Goal: Information Seeking & Learning: Learn about a topic

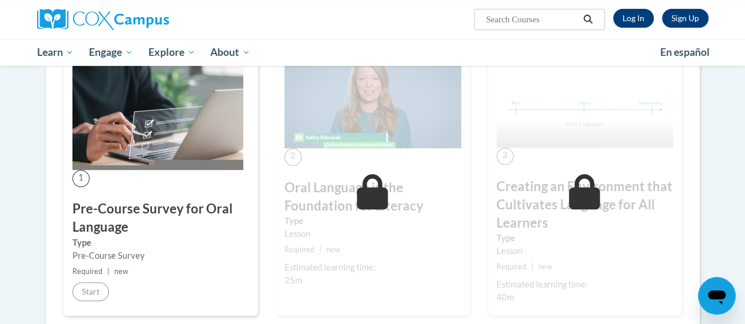
scroll to position [256, 0]
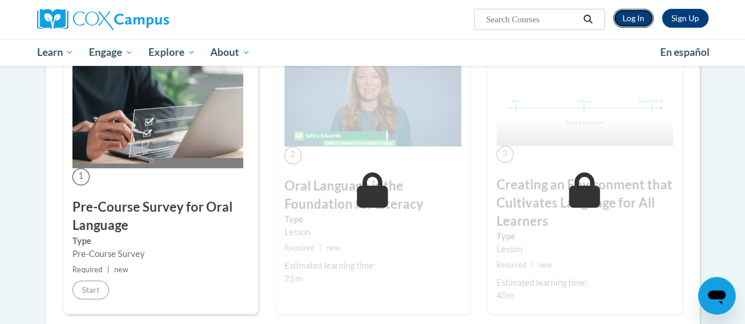
click at [642, 9] on link "Log In" at bounding box center [633, 18] width 41 height 19
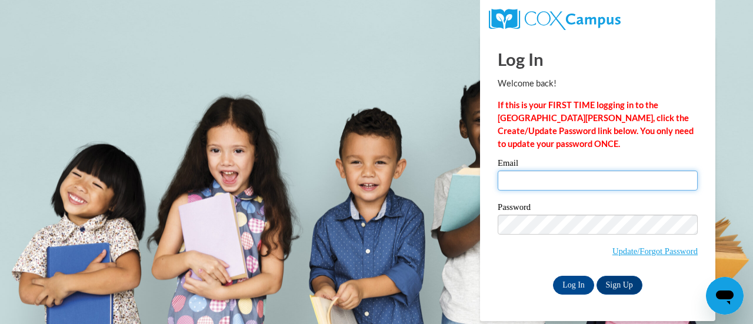
click at [500, 175] on input "Email" at bounding box center [598, 181] width 200 height 20
type input "bernylas10@gmail.com"
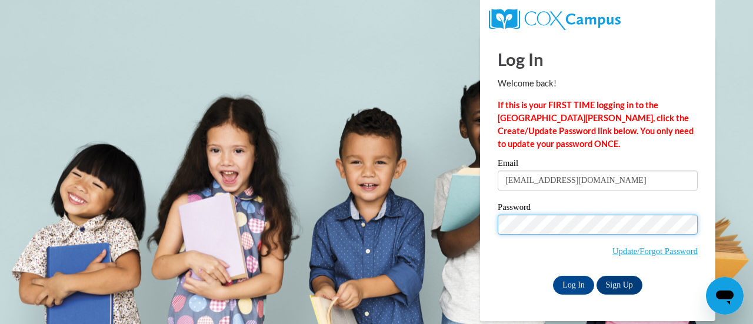
click at [553, 276] on input "Log In" at bounding box center [573, 285] width 41 height 19
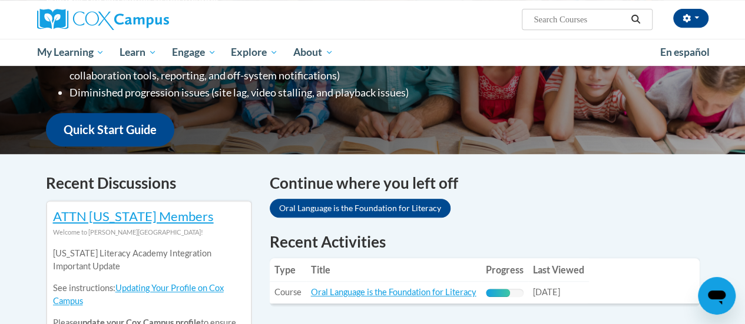
scroll to position [350, 0]
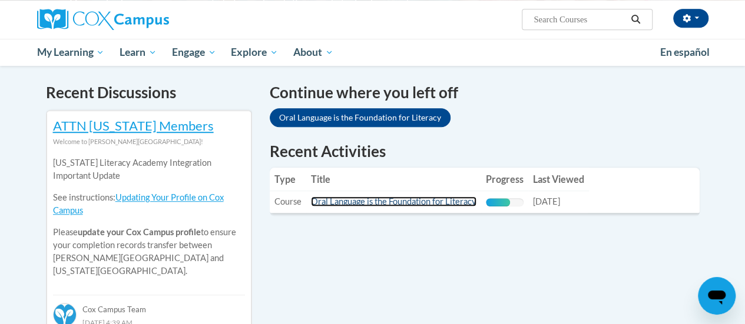
click at [430, 202] on link "Oral Language is the Foundation for Literacy" at bounding box center [393, 202] width 165 height 10
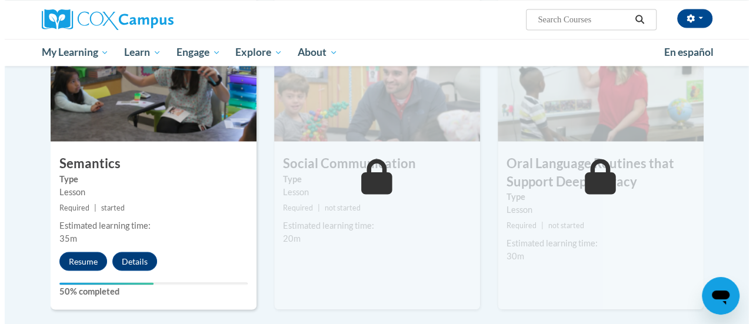
scroll to position [989, 0]
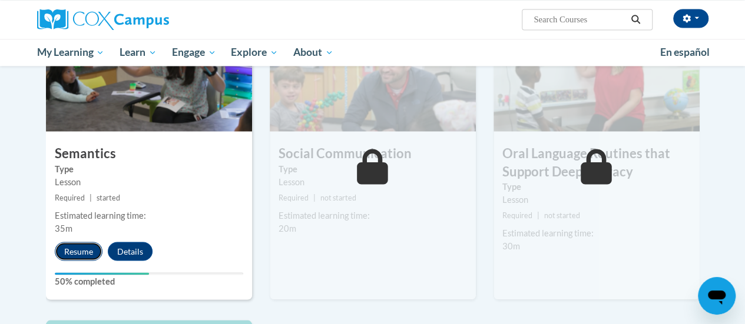
click at [68, 243] on button "Resume" at bounding box center [79, 251] width 48 height 19
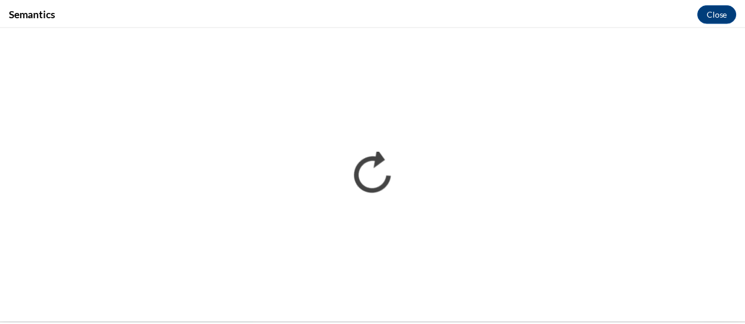
scroll to position [0, 0]
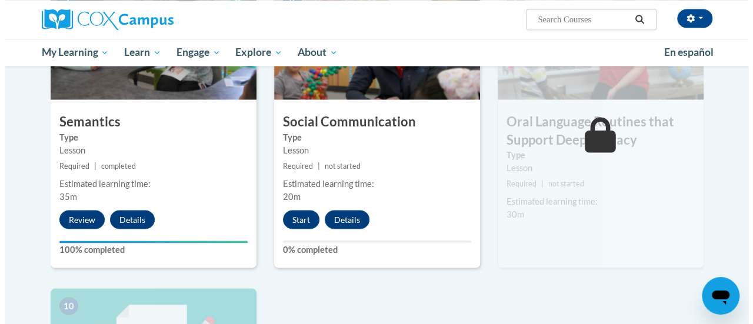
scroll to position [1022, 0]
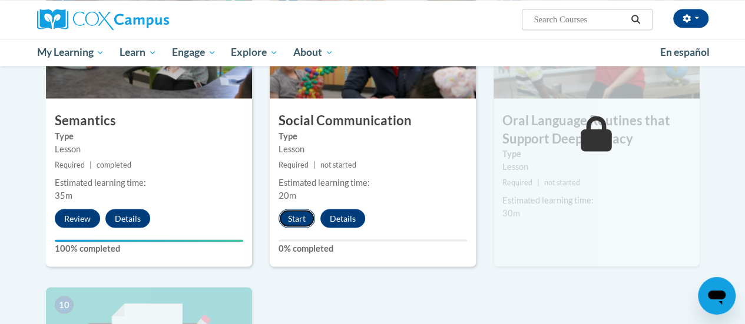
click at [284, 220] on button "Start" at bounding box center [296, 218] width 36 height 19
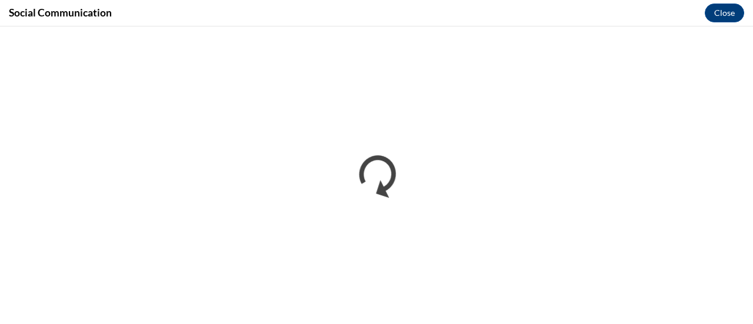
scroll to position [0, 0]
